Goal: Task Accomplishment & Management: Use online tool/utility

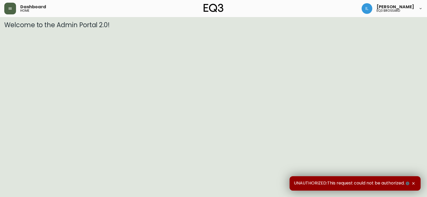
click at [15, 7] on button "button" at bounding box center [10, 9] width 12 height 12
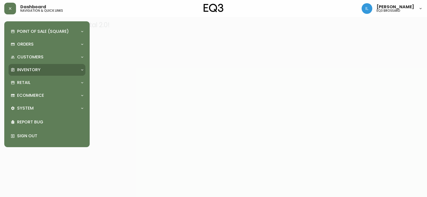
click at [35, 69] on p "Inventory" at bounding box center [28, 70] width 23 height 6
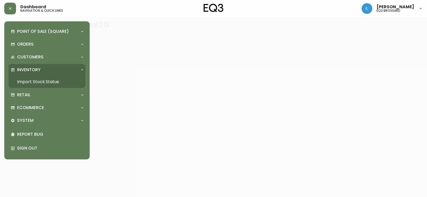
click at [55, 80] on link "Import Stock Status" at bounding box center [47, 82] width 77 height 12
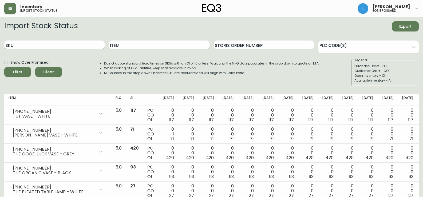
click at [79, 45] on input "SKU" at bounding box center [54, 45] width 100 height 9
paste input "3020-845-15-A"
type input "3020-845-15-A"
click at [4, 67] on button "Filter" at bounding box center [17, 72] width 27 height 10
